Goal: Task Accomplishment & Management: Complete application form

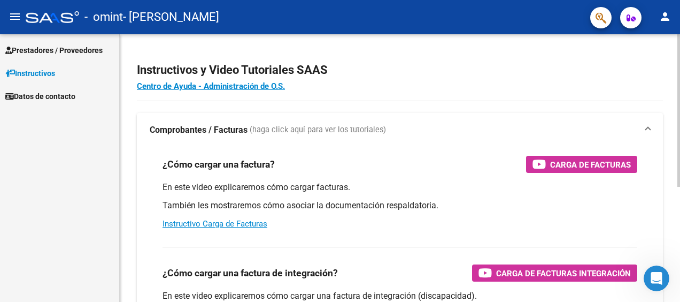
click at [528, 68] on h2 "Instructivos y Video Tutoriales SAAS" at bounding box center [400, 70] width 526 height 20
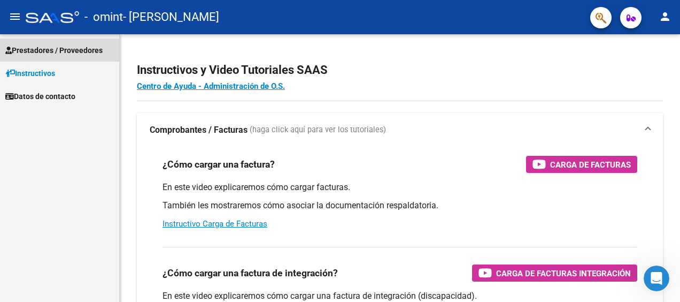
click at [53, 49] on span "Prestadores / Proveedores" at bounding box center [53, 50] width 97 height 12
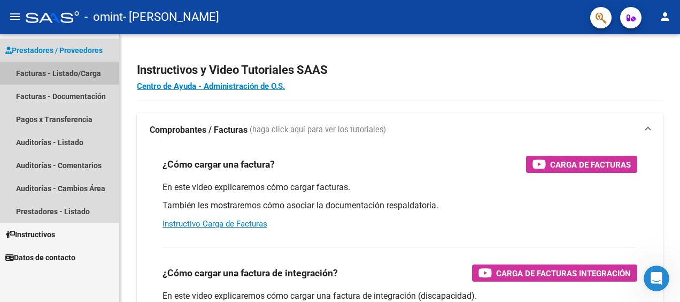
click at [56, 71] on link "Facturas - Listado/Carga" at bounding box center [59, 72] width 119 height 23
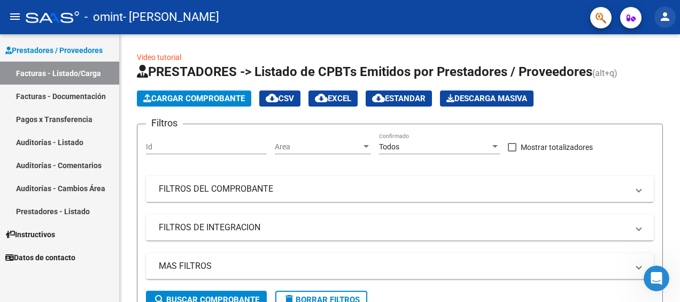
click at [668, 16] on mat-icon "person" at bounding box center [665, 16] width 13 height 13
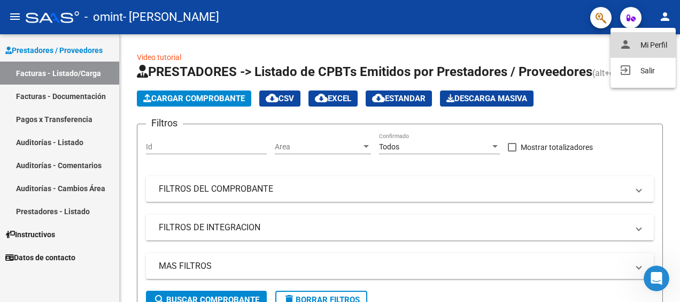
click at [648, 44] on button "person Mi Perfil" at bounding box center [643, 45] width 65 height 26
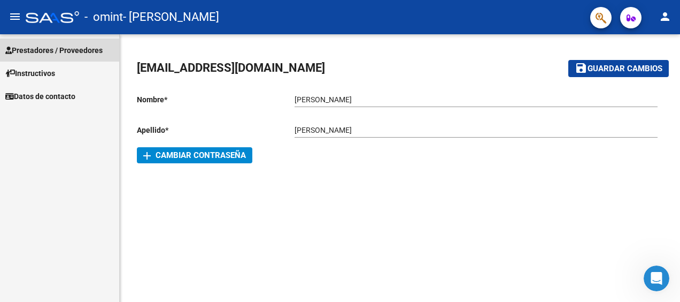
click at [39, 47] on span "Prestadores / Proveedores" at bounding box center [53, 50] width 97 height 12
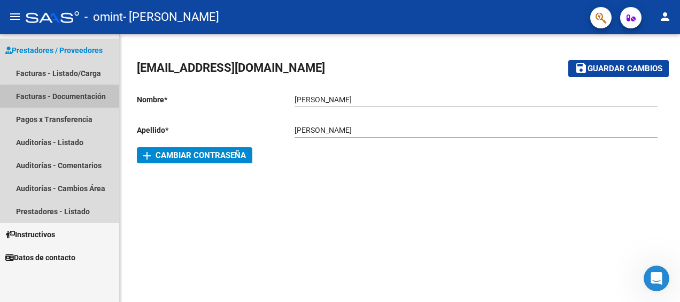
click at [75, 97] on link "Facturas - Documentación" at bounding box center [59, 95] width 119 height 23
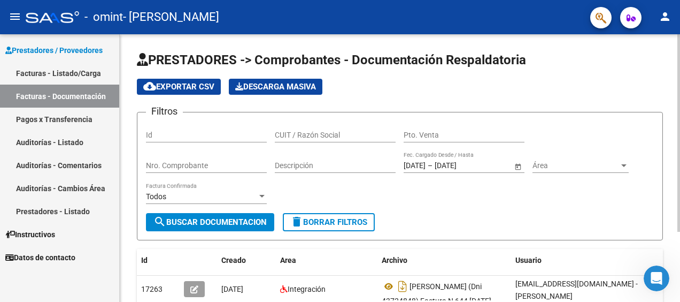
click at [566, 75] on app-list-header "PRESTADORES -> Comprobantes - Documentación Respaldatoria cloud_download Export…" at bounding box center [400, 145] width 526 height 189
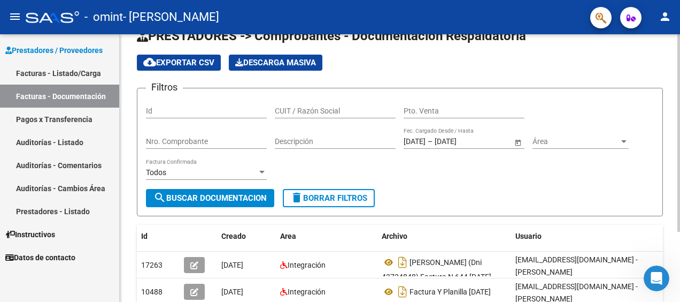
scroll to position [9, 0]
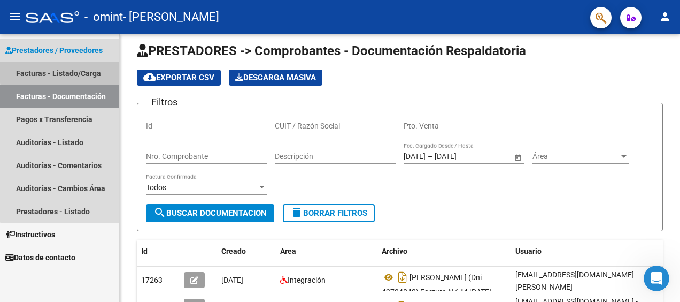
click at [77, 70] on link "Facturas - Listado/Carga" at bounding box center [59, 72] width 119 height 23
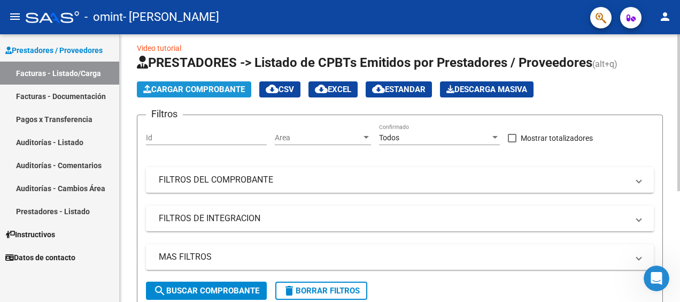
click at [218, 88] on span "Cargar Comprobante" at bounding box center [194, 89] width 102 height 10
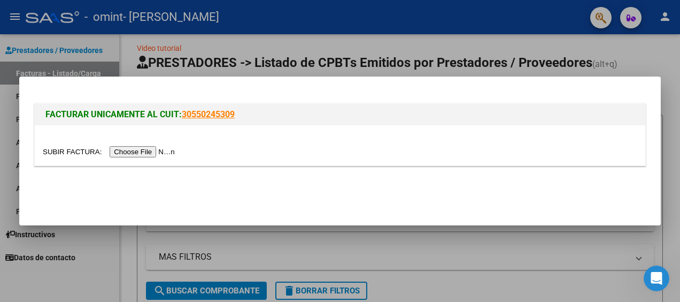
click at [104, 239] on div at bounding box center [340, 151] width 680 height 302
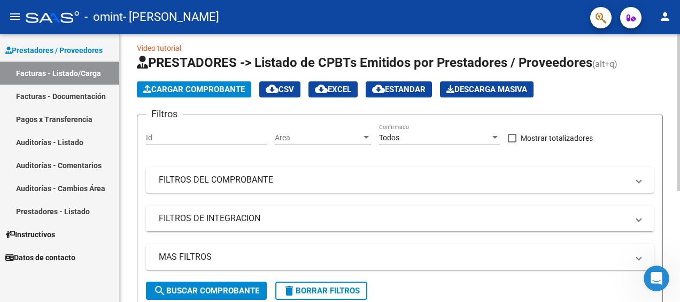
click at [206, 285] on button "search Buscar Comprobante" at bounding box center [206, 290] width 121 height 18
click at [166, 283] on button "search Buscar Comprobante" at bounding box center [206, 290] width 121 height 18
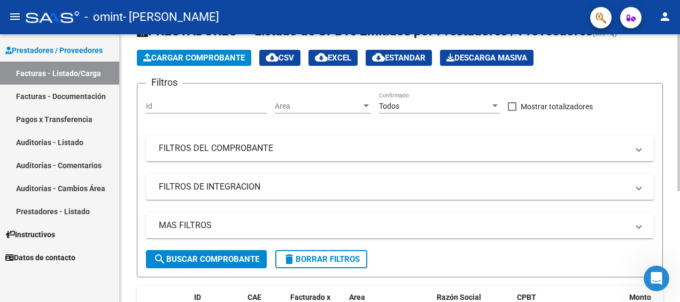
scroll to position [40, 0]
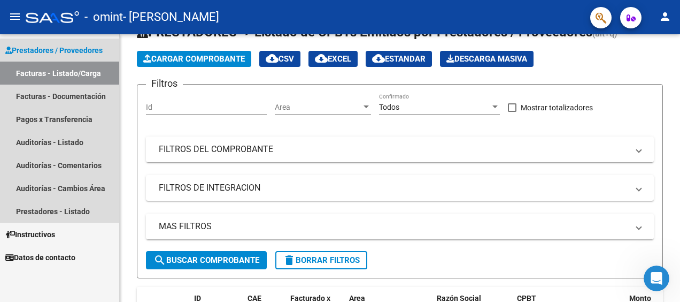
click at [74, 64] on link "Facturas - Listado/Carga" at bounding box center [59, 72] width 119 height 23
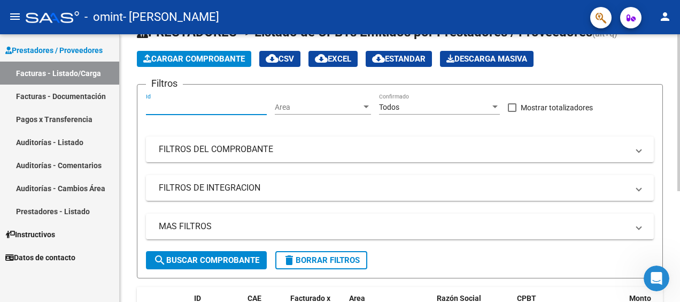
click at [176, 103] on input "Id" at bounding box center [206, 107] width 121 height 9
click at [497, 105] on div at bounding box center [495, 107] width 10 height 9
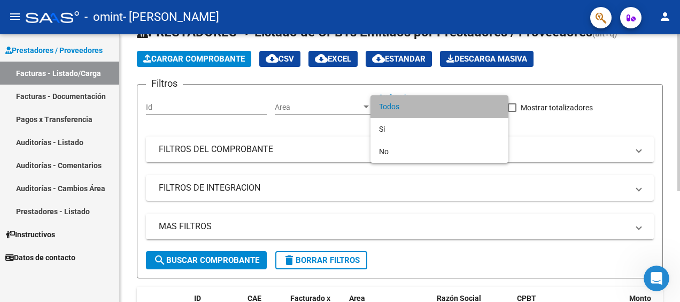
click at [497, 105] on span "Todos" at bounding box center [439, 106] width 121 height 22
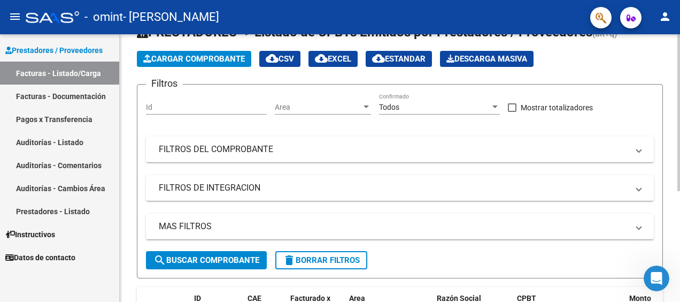
click at [676, 53] on div "Video tutorial PRESTADORES -> Listado de CPBTs Emitidos por Prestadores / Prove…" at bounding box center [400, 219] width 560 height 449
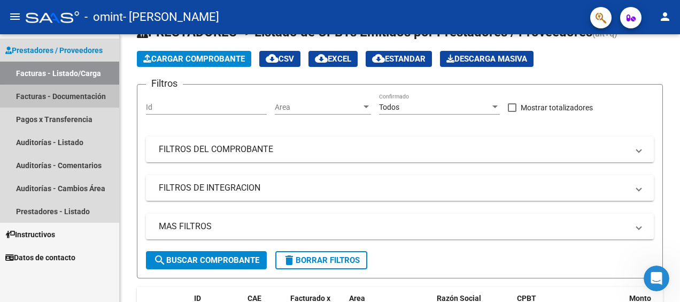
click at [78, 103] on link "Facturas - Documentación" at bounding box center [59, 95] width 119 height 23
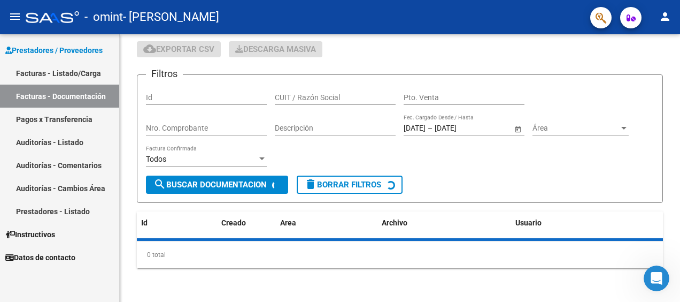
scroll to position [40, 0]
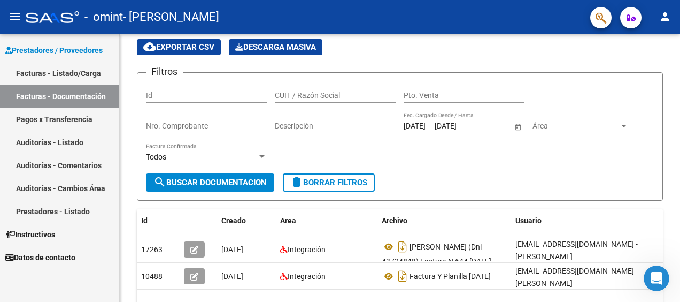
click at [76, 122] on link "Pagos x Transferencia" at bounding box center [59, 118] width 119 height 23
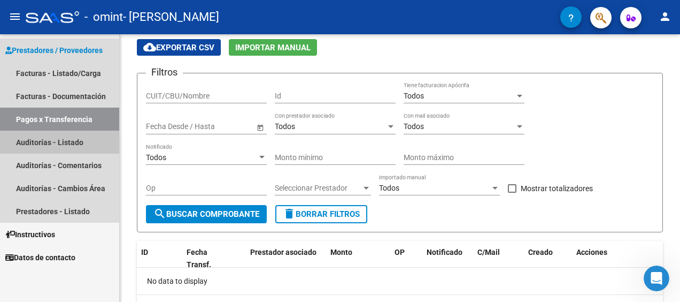
click at [51, 140] on link "Auditorías - Listado" at bounding box center [59, 141] width 119 height 23
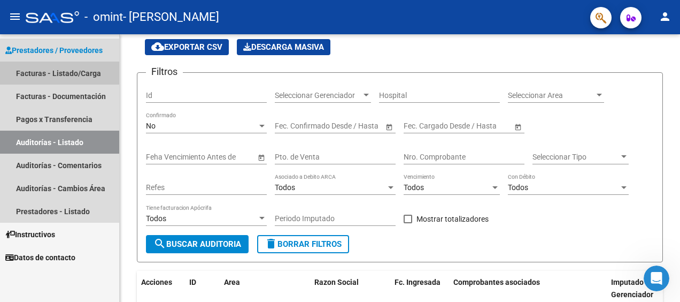
click at [63, 67] on link "Facturas - Listado/Carga" at bounding box center [59, 72] width 119 height 23
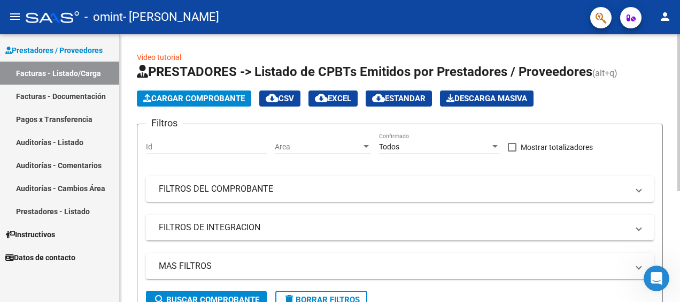
click at [652, 79] on div "Video tutorial PRESTADORES -> Listado de CPBTs Emitidos por Prestadores / Prove…" at bounding box center [401, 258] width 563 height 449
click at [151, 56] on link "Video tutorial" at bounding box center [159, 57] width 44 height 9
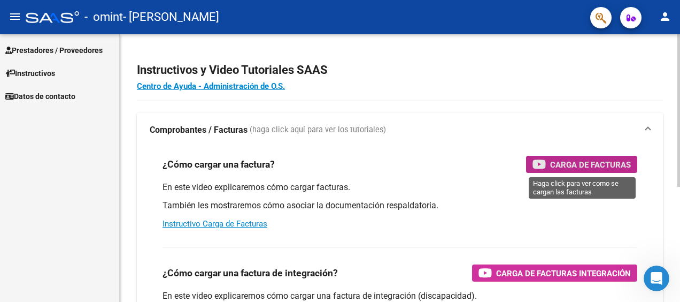
click at [566, 160] on span "Carga de Facturas" at bounding box center [590, 164] width 81 height 13
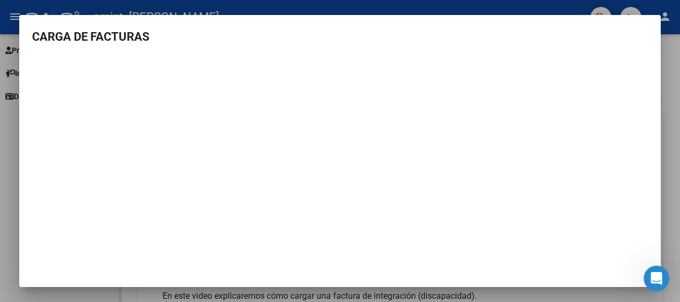
click at [674, 65] on div at bounding box center [340, 151] width 680 height 302
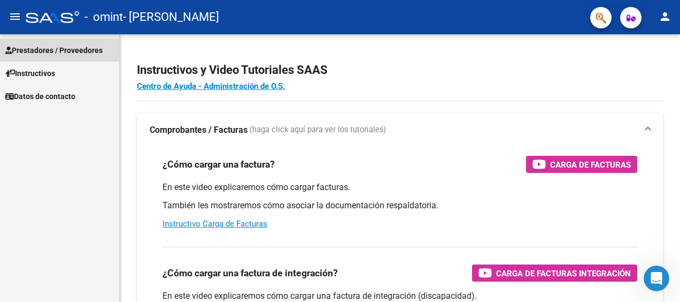
click at [89, 48] on span "Prestadores / Proveedores" at bounding box center [53, 50] width 97 height 12
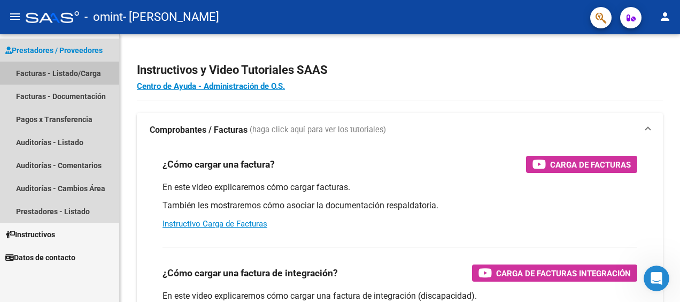
click at [83, 74] on link "Facturas - Listado/Carga" at bounding box center [59, 72] width 119 height 23
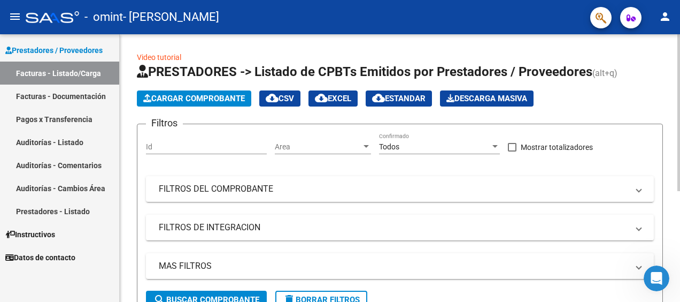
click at [171, 95] on span "Cargar Comprobante" at bounding box center [194, 99] width 102 height 10
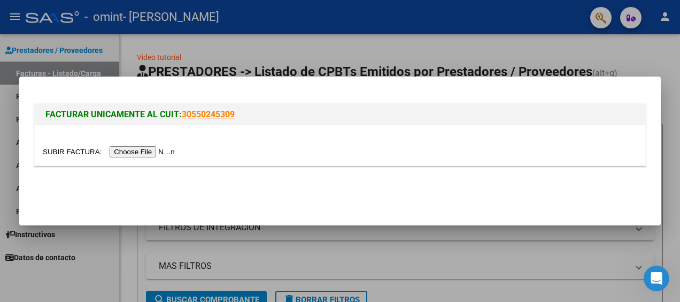
click at [150, 155] on input "file" at bounding box center [110, 151] width 135 height 11
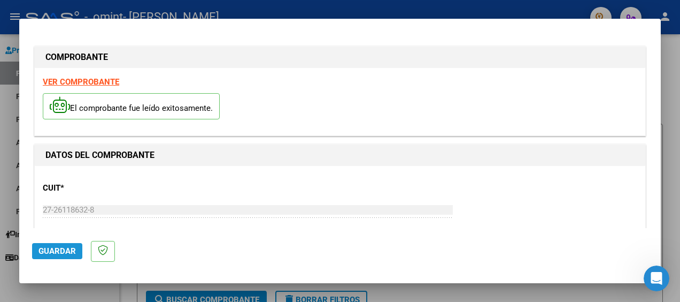
click at [59, 251] on span "Guardar" at bounding box center [57, 251] width 37 height 10
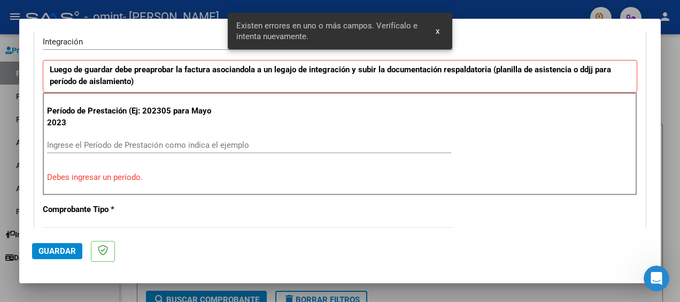
scroll to position [252, 0]
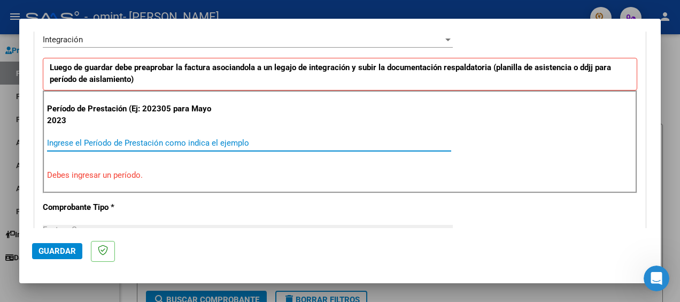
click at [87, 141] on input "Ingrese el Período de Prestación como indica el ejemplo" at bounding box center [249, 143] width 404 height 10
click at [48, 140] on input "2025" at bounding box center [249, 143] width 404 height 10
click at [87, 140] on input "2025" at bounding box center [249, 143] width 404 height 10
type input "2"
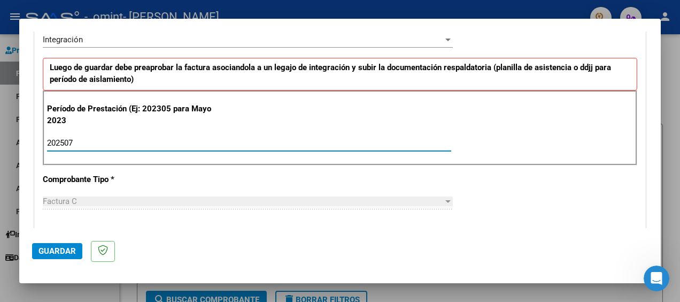
type input "202507"
click at [392, 228] on mat-dialog-actions "Guardar" at bounding box center [340, 249] width 616 height 42
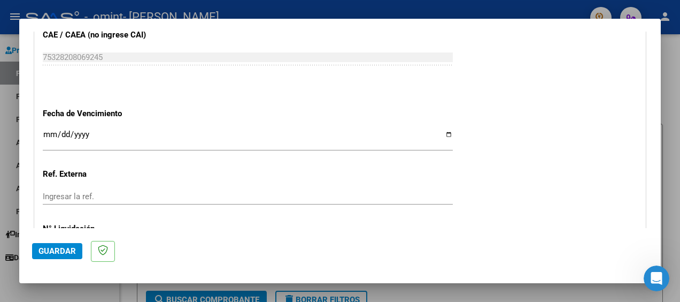
scroll to position [680, 0]
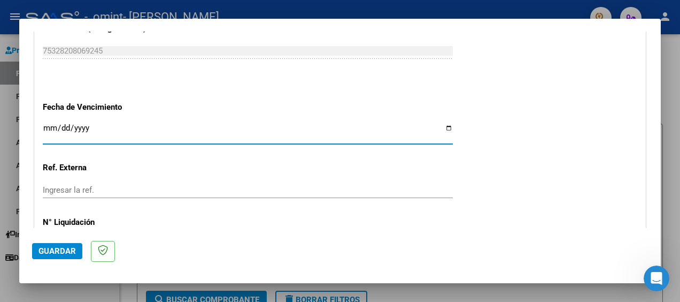
click at [444, 125] on input "Ingresar la fecha" at bounding box center [248, 132] width 410 height 17
type input "[DATE]"
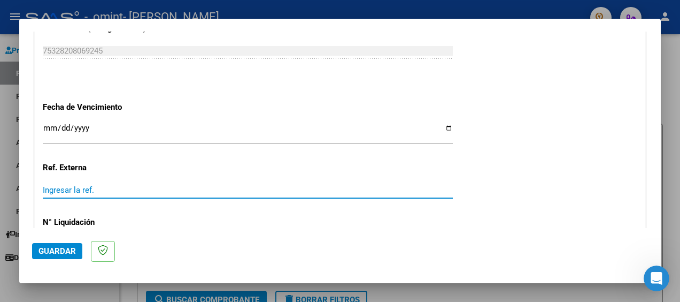
click at [75, 186] on input "Ingresar la ref." at bounding box center [248, 190] width 410 height 10
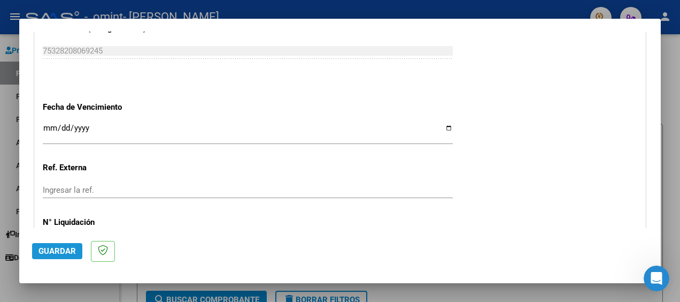
click at [63, 250] on span "Guardar" at bounding box center [57, 251] width 37 height 10
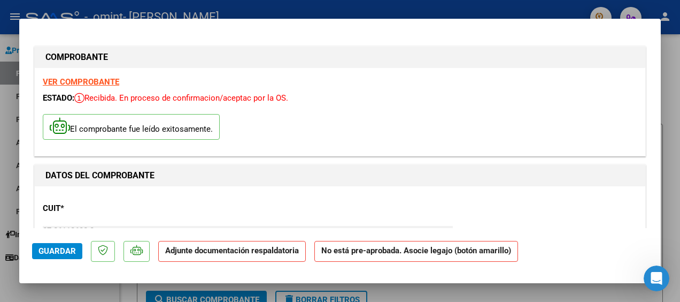
drag, startPoint x: 652, startPoint y: 55, endPoint x: 652, endPoint y: 64, distance: 9.1
click at [652, 64] on mat-dialog-content "COMPROBANTE VER COMPROBANTE ESTADO: Recibida. En proceso de confirmacion/acepta…" at bounding box center [340, 130] width 642 height 196
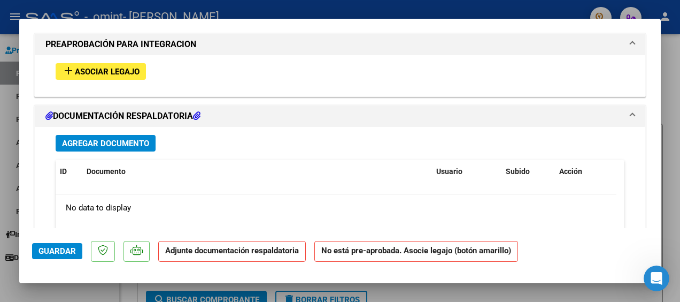
scroll to position [963, 0]
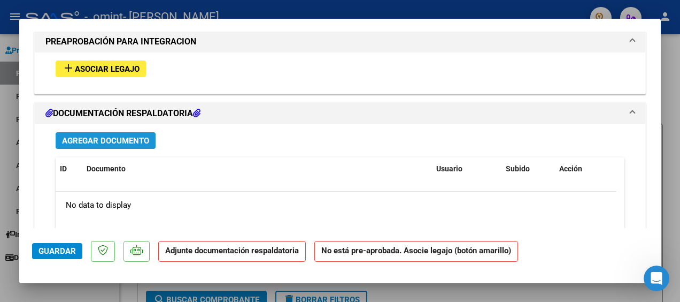
click at [127, 137] on span "Agregar Documento" at bounding box center [105, 141] width 87 height 10
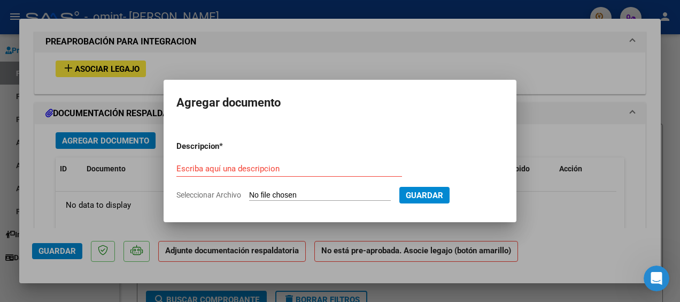
click at [221, 193] on span "Seleccionar Archivo" at bounding box center [208, 194] width 65 height 9
click at [249, 193] on input "Seleccionar Archivo" at bounding box center [320, 195] width 142 height 10
type input "C:\fakepath\[PERSON_NAME] (DNI 43724848) Factura N 655 [DATE] Psicología.pdf"
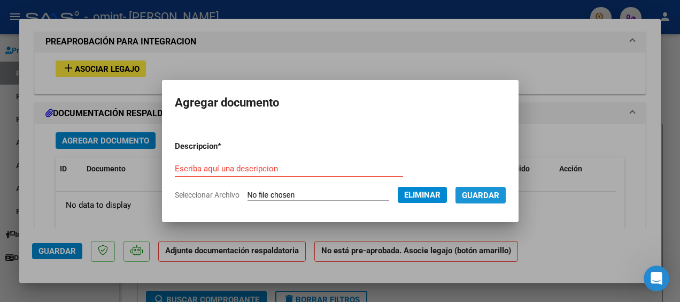
click at [499, 193] on span "Guardar" at bounding box center [480, 195] width 37 height 10
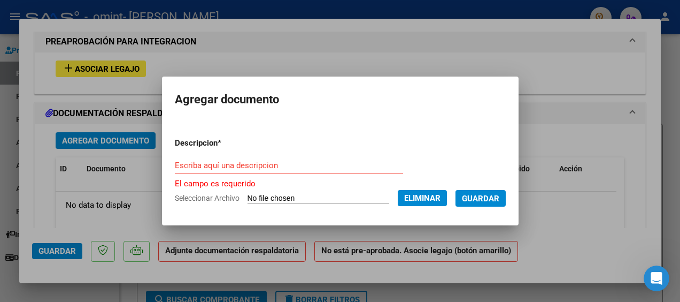
click at [219, 161] on input "Escriba aquí una descripcion" at bounding box center [289, 165] width 228 height 10
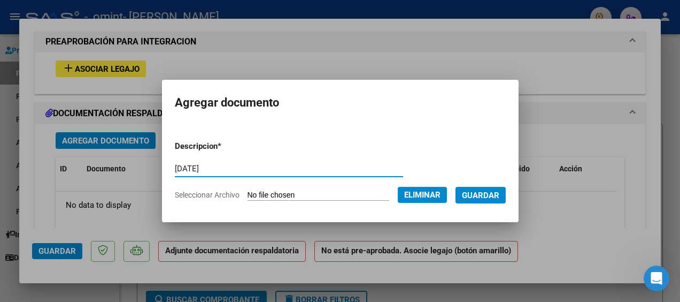
type input "[DATE]"
click at [499, 195] on span "Guardar" at bounding box center [480, 195] width 37 height 10
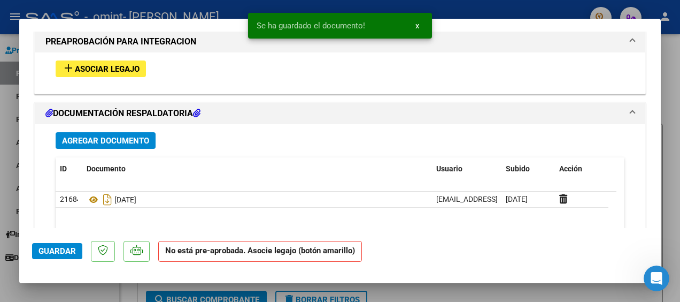
click at [488, 242] on mat-dialog-actions "Guardar No está pre-aprobada. Asocie legajo (botón amarillo)" at bounding box center [340, 249] width 616 height 42
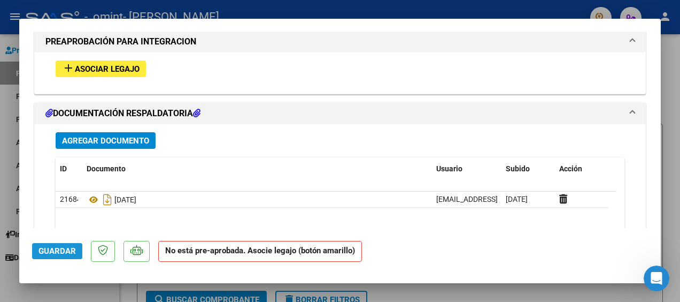
click at [43, 255] on span "Guardar" at bounding box center [57, 251] width 37 height 10
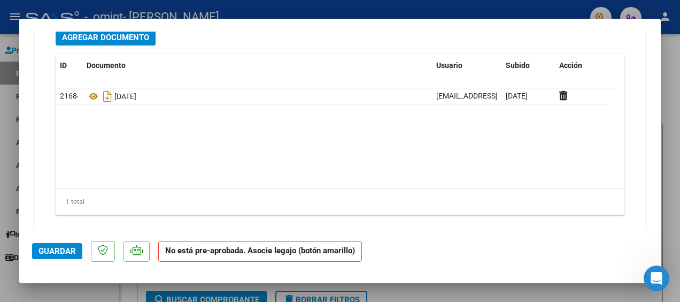
scroll to position [1083, 0]
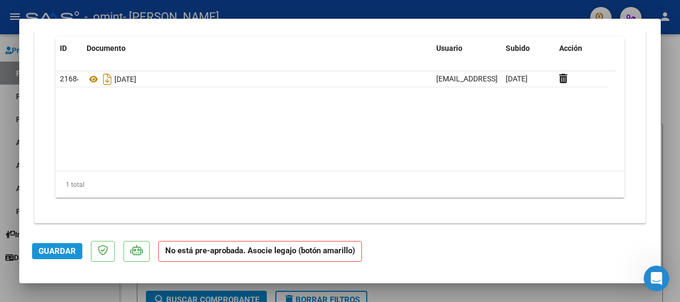
click at [75, 254] on span "Guardar" at bounding box center [57, 251] width 37 height 10
click at [674, 58] on div at bounding box center [340, 151] width 680 height 302
type input "$ 0,00"
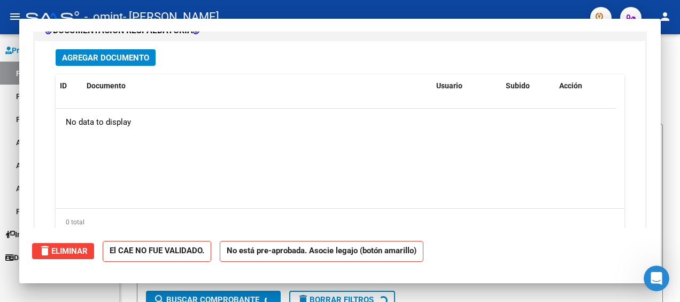
scroll to position [0, 0]
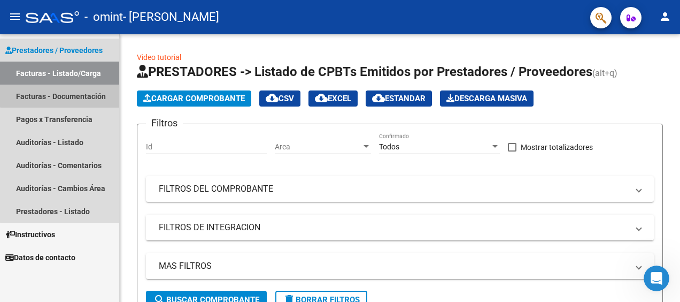
click at [73, 91] on link "Facturas - Documentación" at bounding box center [59, 95] width 119 height 23
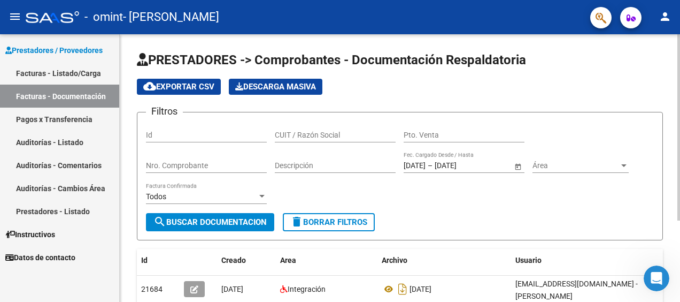
click at [665, 86] on div "PRESTADORES -> Comprobantes - Documentación Respaldatoria cloud_download Export…" at bounding box center [400, 227] width 560 height 386
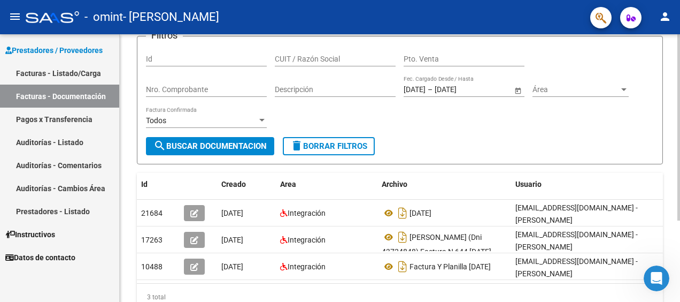
scroll to position [74, 0]
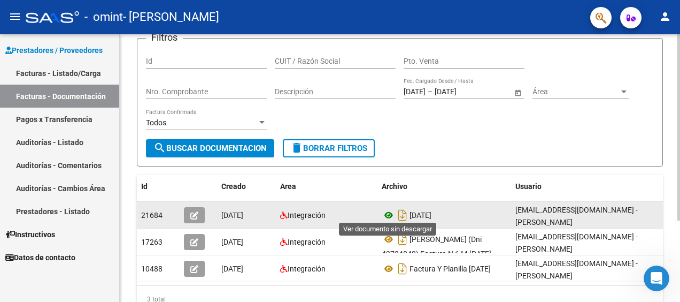
click at [388, 211] on icon at bounding box center [389, 215] width 14 height 13
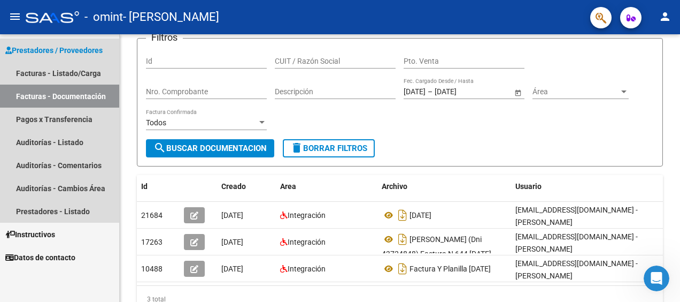
click at [63, 89] on link "Facturas - Documentación" at bounding box center [59, 95] width 119 height 23
click at [63, 70] on link "Facturas - Listado/Carga" at bounding box center [59, 72] width 119 height 23
